Goal: Task Accomplishment & Management: Use online tool/utility

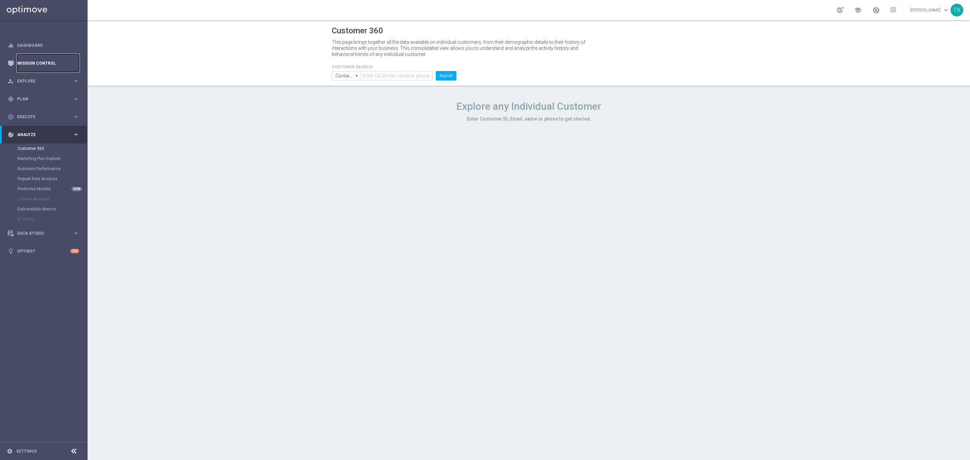
click at [39, 62] on link "Mission Control" at bounding box center [48, 63] width 62 height 18
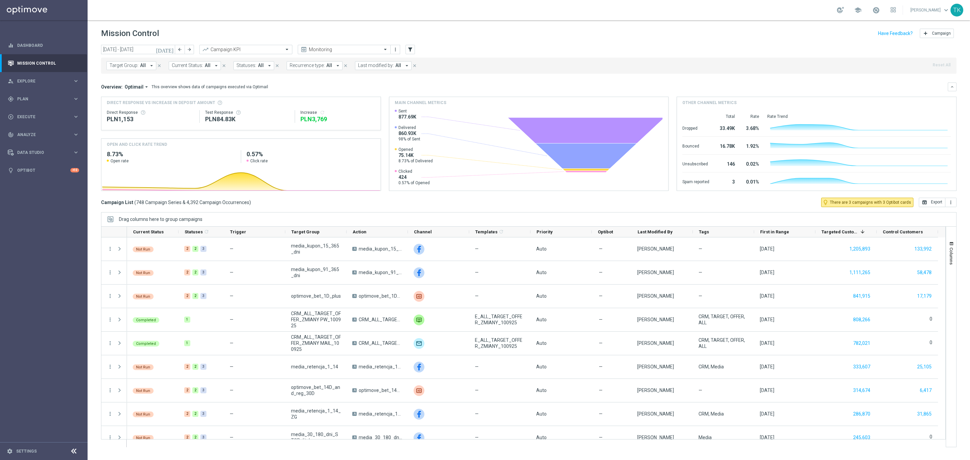
click at [121, 66] on span "Target Group:" at bounding box center [123, 66] width 29 height 6
click at [115, 75] on div at bounding box center [161, 78] width 102 height 8
click at [132, 106] on label "REACQ_ALL_AUTO_DEPO_100 DO 500 PLN_MONTHLY" at bounding box center [166, 108] width 99 height 4
type input "REACQ_ALL_AUTO_DEPO_100 DO 500 PLN_MONTHLY"
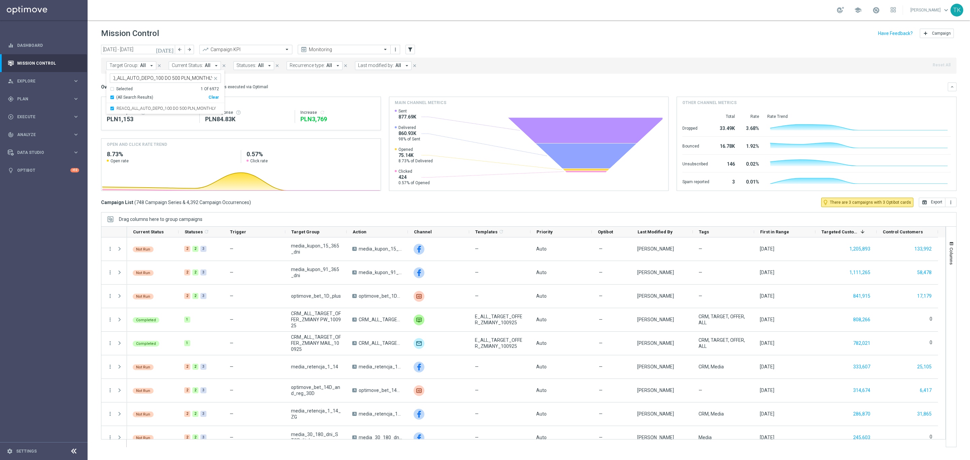
scroll to position [0, 0]
click at [96, 82] on div "today 08 Sep 2025 - 14 Sep 2025 arrow_back arrow_forward Campaign KPI trending_…" at bounding box center [529, 249] width 882 height 409
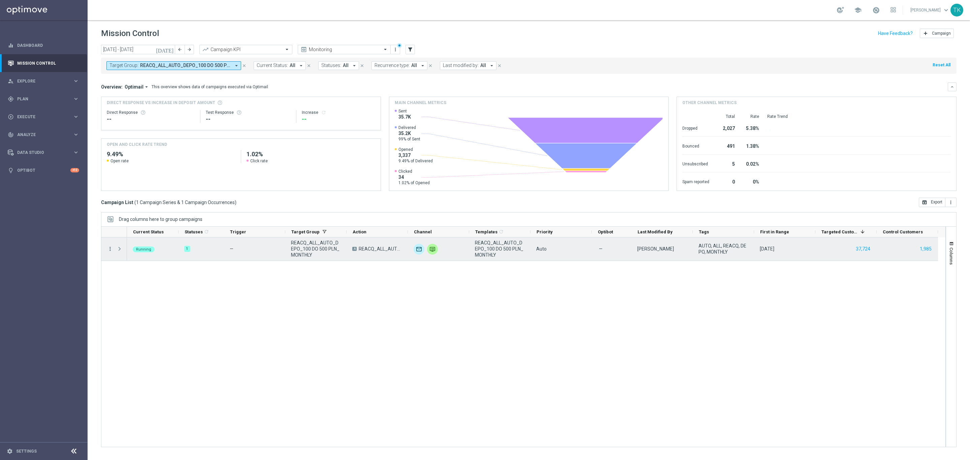
click at [109, 250] on icon "more_vert" at bounding box center [110, 249] width 6 height 6
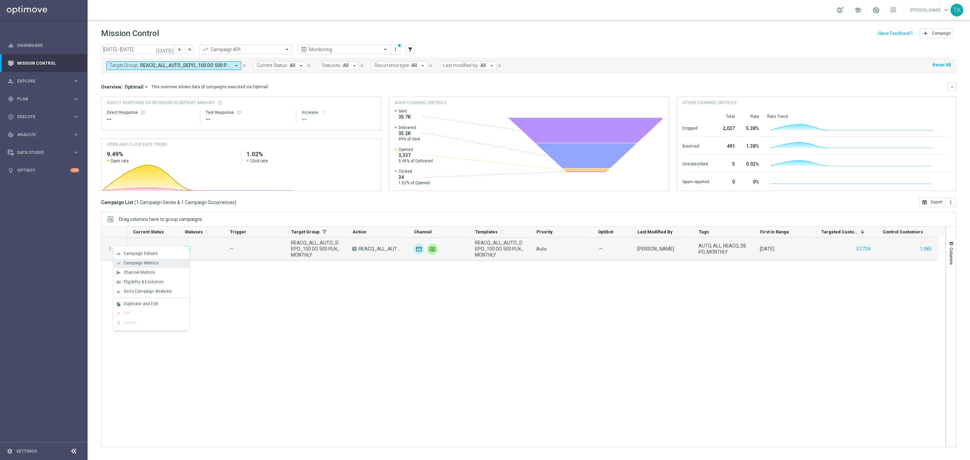
click at [144, 261] on span "Campaign Metrics" at bounding box center [141, 263] width 35 height 5
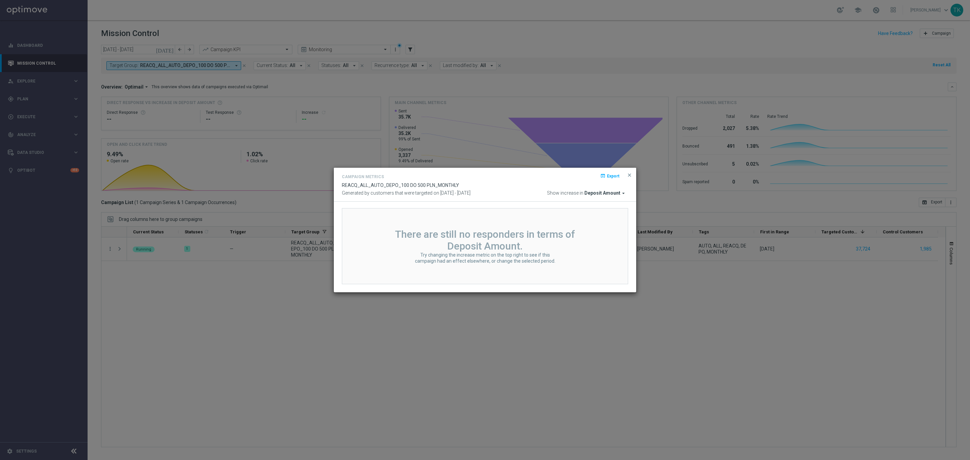
click at [630, 171] on button "close" at bounding box center [629, 175] width 7 height 8
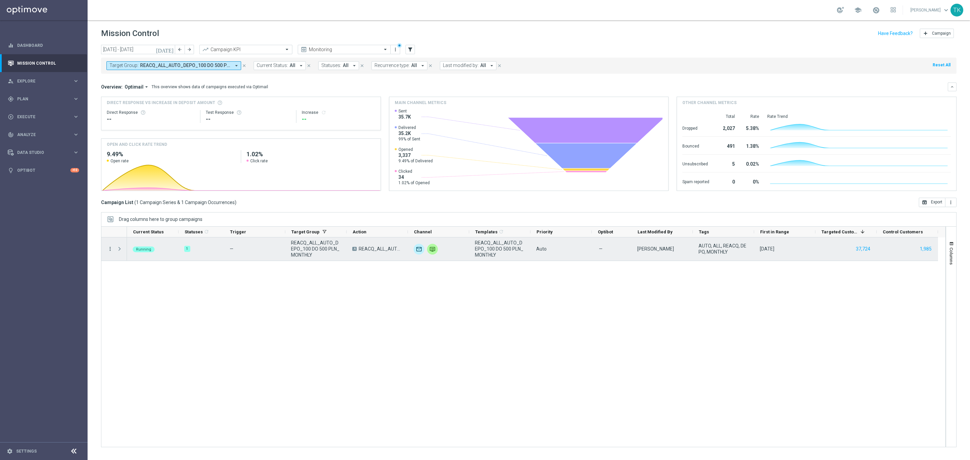
click at [111, 248] on icon "more_vert" at bounding box center [110, 249] width 6 height 6
click at [140, 272] on span "Channel Metrics" at bounding box center [140, 272] width 32 height 5
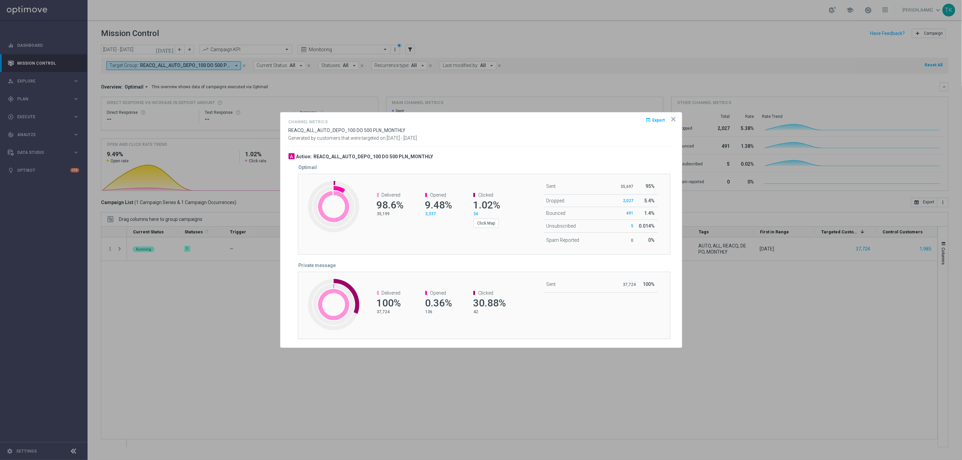
click at [675, 119] on icon "icon" at bounding box center [673, 119] width 7 height 7
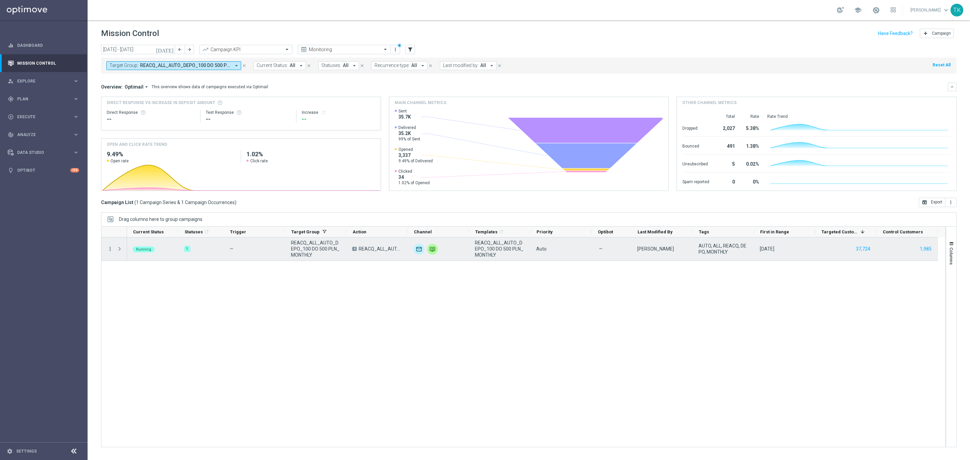
click at [109, 250] on icon "more_vert" at bounding box center [110, 249] width 6 height 6
click at [140, 262] on span "Campaign Metrics" at bounding box center [141, 263] width 35 height 5
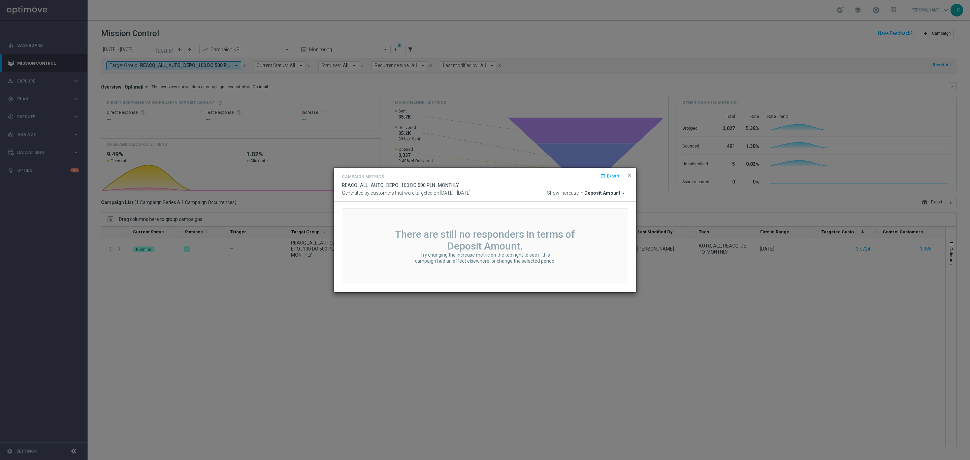
click at [629, 174] on span "close" at bounding box center [629, 174] width 5 height 5
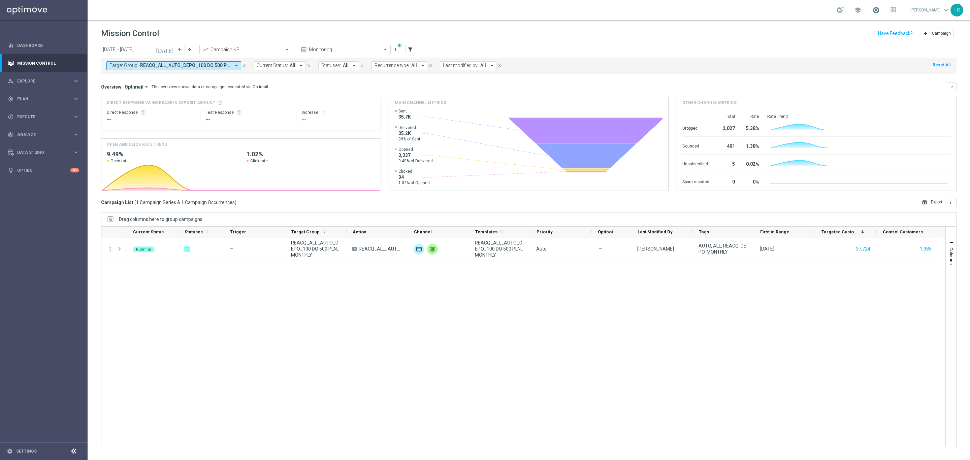
click at [872, 11] on span at bounding box center [875, 9] width 7 height 7
click at [761, 365] on div "Running 1 — REACQ_ALL_AUTO_DEPO_100 DO 500 PLN_MONTHLY A REACQ_ALL_AUTO_DEPO_10…" at bounding box center [536, 341] width 818 height 209
click at [872, 7] on span at bounding box center [875, 9] width 7 height 7
click at [958, 11] on div "TK" at bounding box center [956, 10] width 13 height 13
click at [908, 98] on div "logout Logout" at bounding box center [919, 100] width 67 height 12
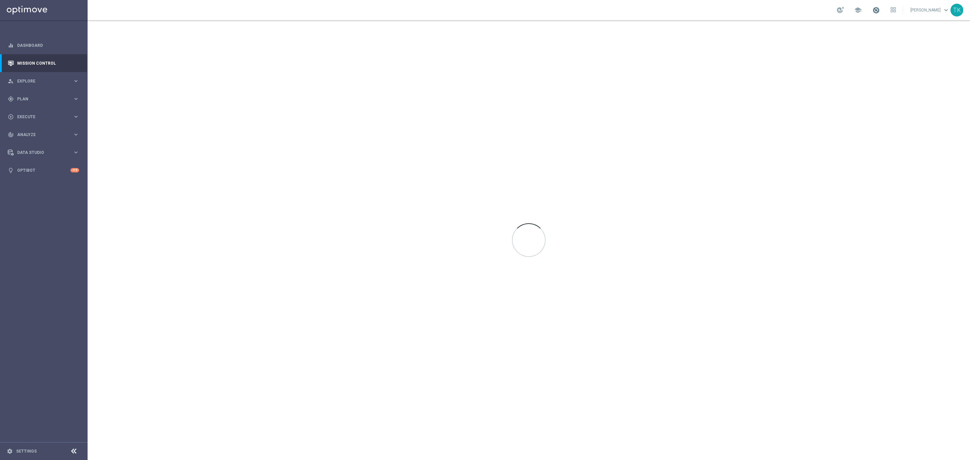
click at [872, 11] on span at bounding box center [875, 9] width 7 height 7
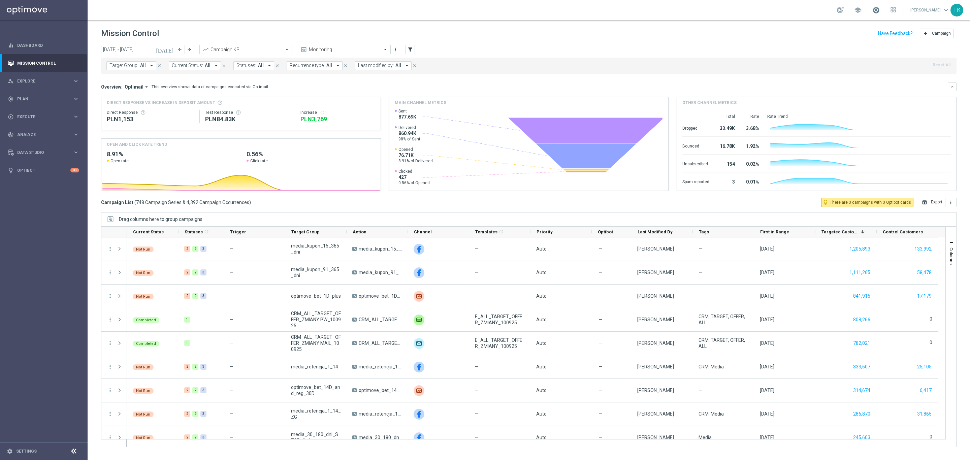
click at [873, 10] on span at bounding box center [875, 9] width 7 height 7
click at [958, 11] on div "TK" at bounding box center [956, 10] width 13 height 13
click at [904, 99] on div "logout Logout" at bounding box center [919, 100] width 67 height 12
click at [872, 8] on span at bounding box center [875, 9] width 7 height 7
